Goal: Transaction & Acquisition: Purchase product/service

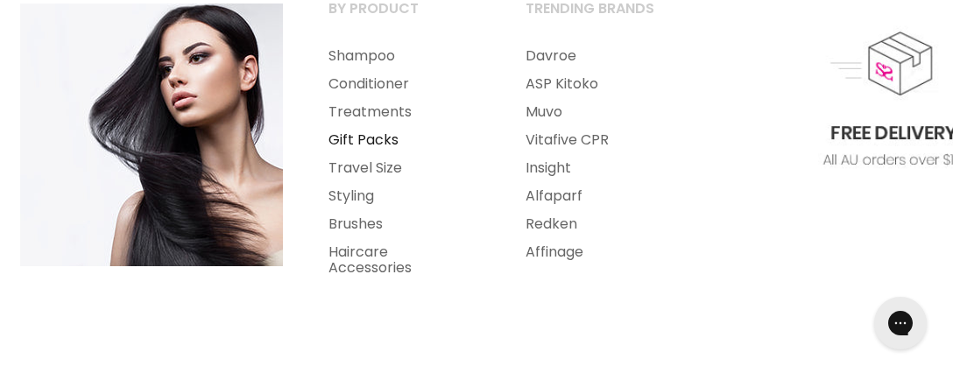
scroll to position [369, 0]
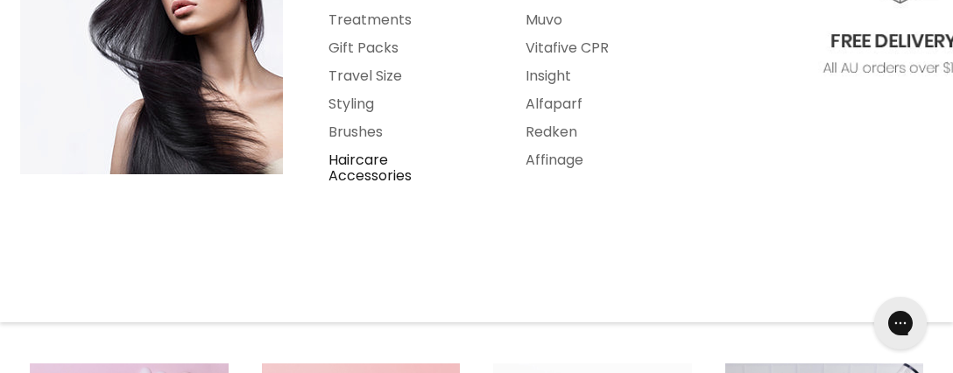
click at [358, 166] on link "Haircare Accessories" at bounding box center [404, 168] width 194 height 44
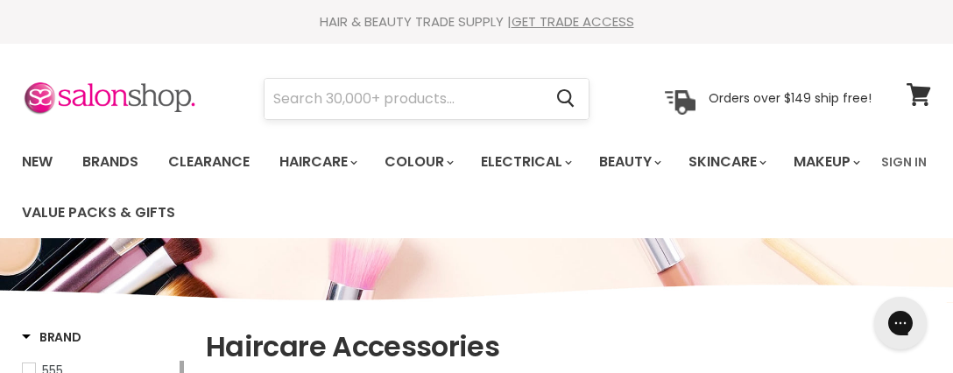
drag, startPoint x: 301, startPoint y: 98, endPoint x: 319, endPoint y: 95, distance: 18.7
click at [302, 98] on input "Search" at bounding box center [404, 99] width 278 height 40
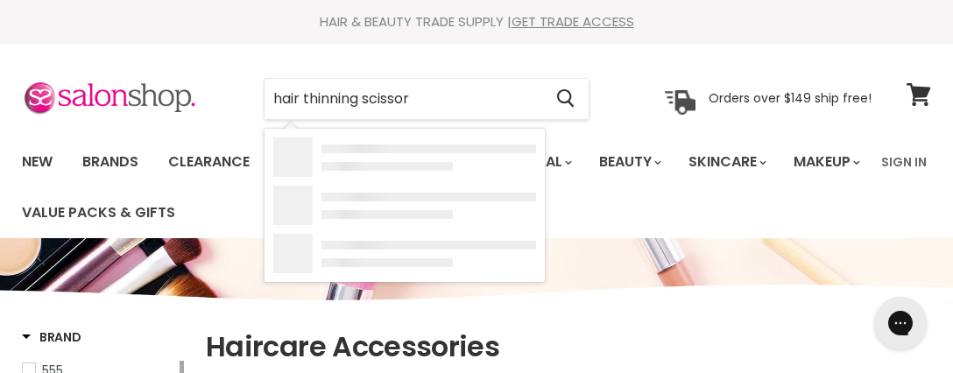
type input "hair thinning scissors"
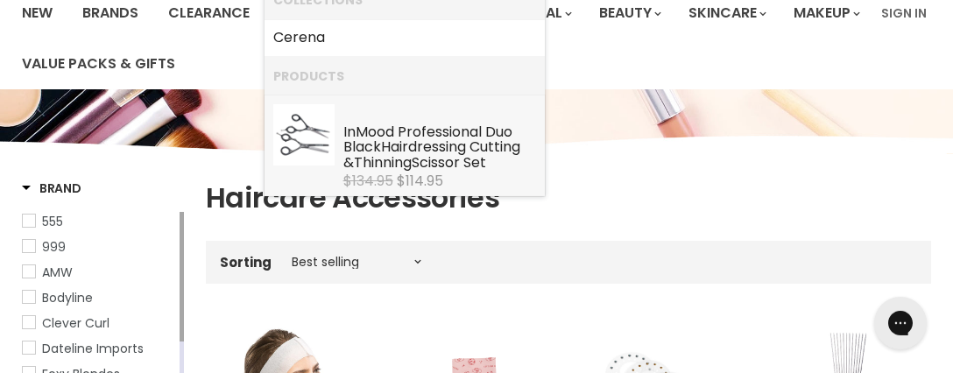
scroll to position [184, 0]
